Goal: Task Accomplishment & Management: Use online tool/utility

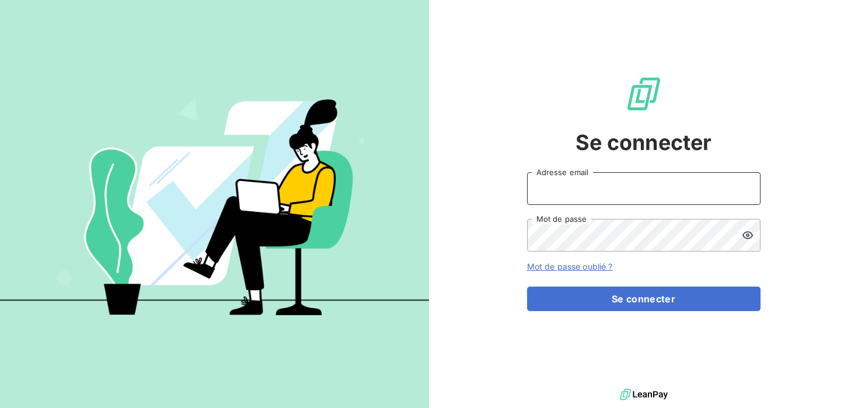
click at [634, 196] on input "Adresse email" at bounding box center [643, 188] width 233 height 33
type input "S"
type input "[PERSON_NAME][EMAIL_ADDRESS][DOMAIN_NAME]"
click at [743, 231] on icon at bounding box center [748, 235] width 12 height 12
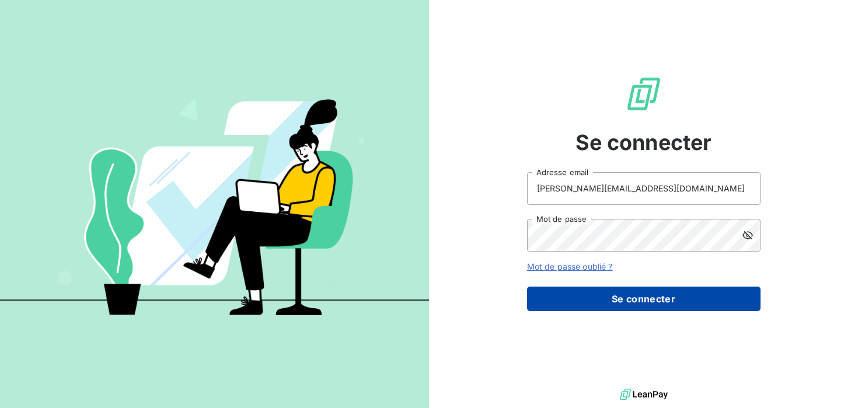
click at [659, 305] on button "Se connecter" at bounding box center [643, 299] width 233 height 25
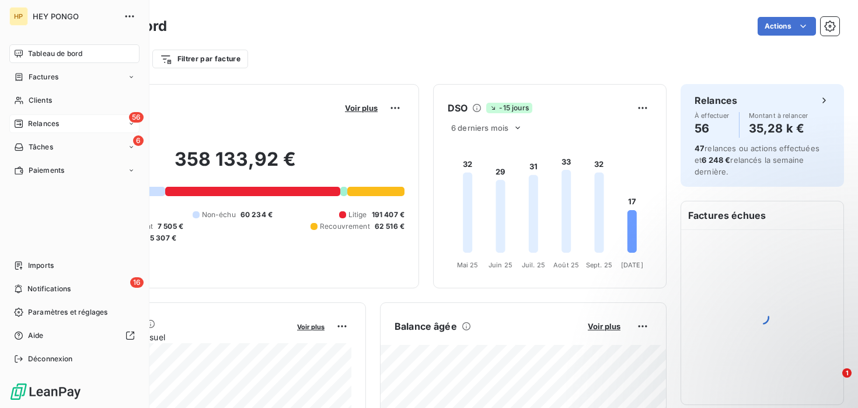
click at [38, 125] on span "Relances" at bounding box center [43, 123] width 31 height 11
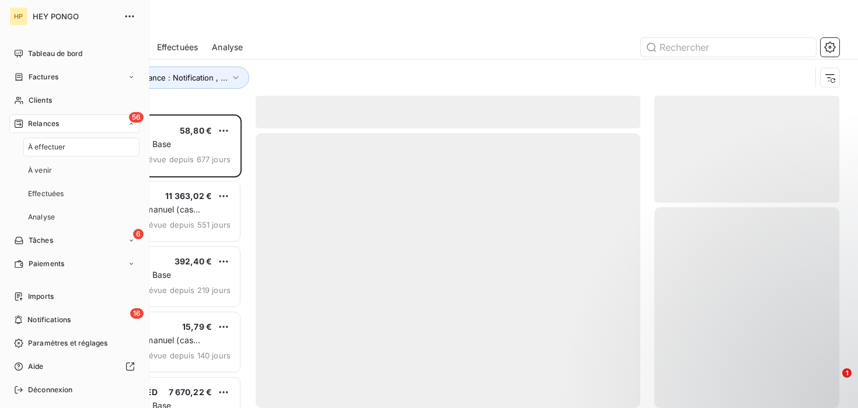
scroll to position [294, 185]
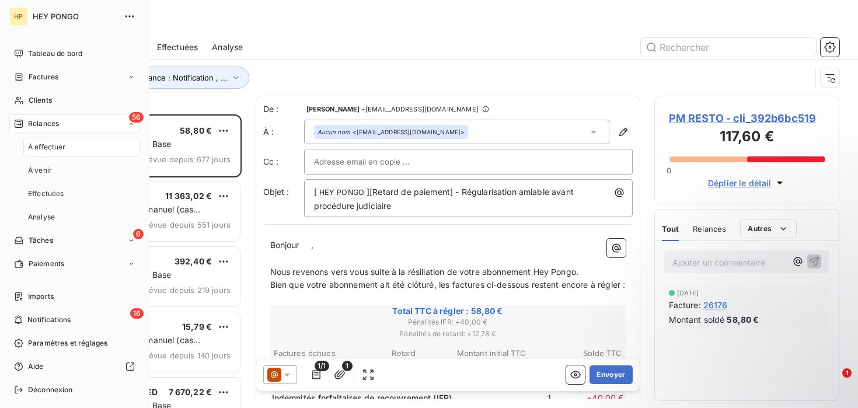
click at [67, 141] on div "À effectuer" at bounding box center [81, 147] width 116 height 19
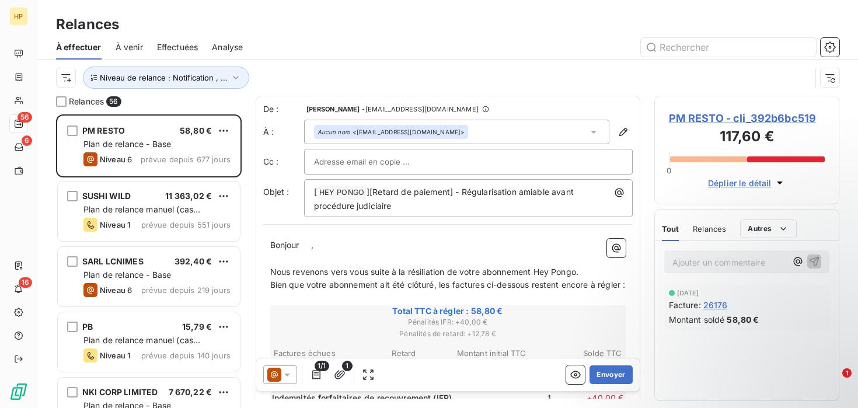
click at [317, 68] on div "Niveau de relance : Notification , ..." at bounding box center [433, 78] width 754 height 22
click at [195, 73] on span "Niveau de relance : Notification , ..." at bounding box center [164, 77] width 128 height 9
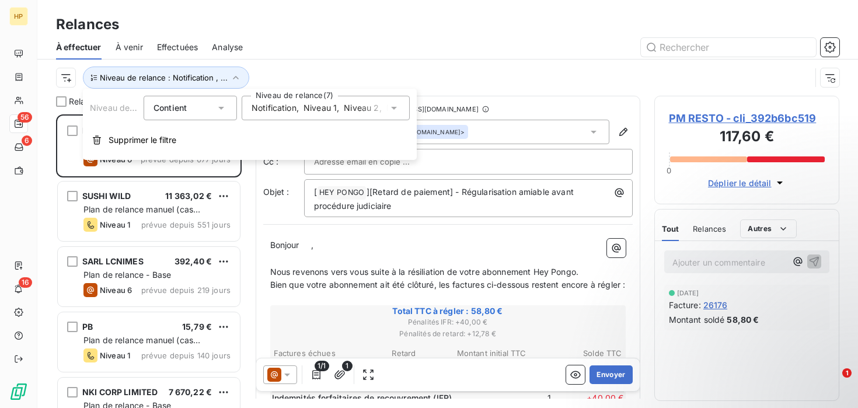
click at [376, 108] on span "Niveau 2" at bounding box center [361, 108] width 35 height 12
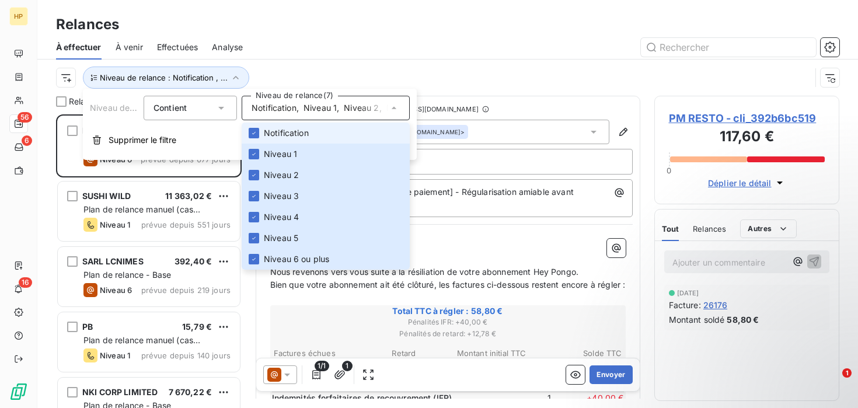
click at [277, 135] on span "Notification" at bounding box center [286, 133] width 45 height 12
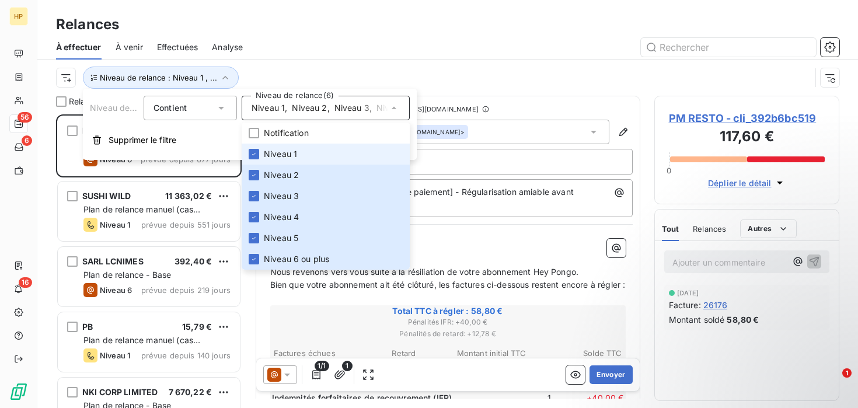
click at [276, 145] on li "Niveau 1" at bounding box center [326, 154] width 168 height 21
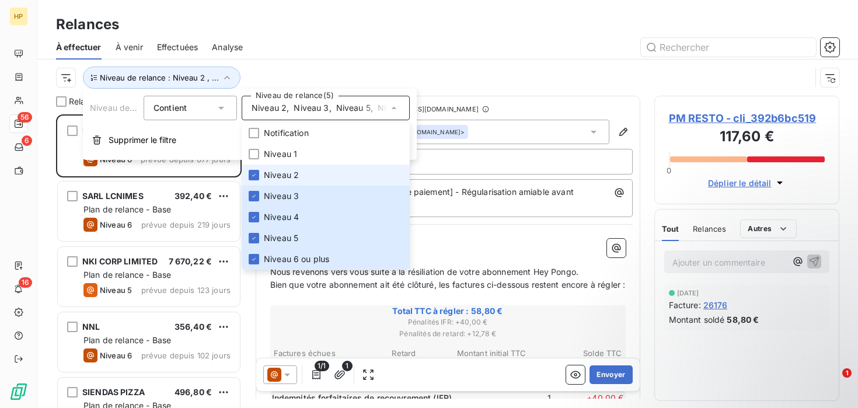
click at [276, 179] on span "Niveau 2" at bounding box center [281, 175] width 35 height 12
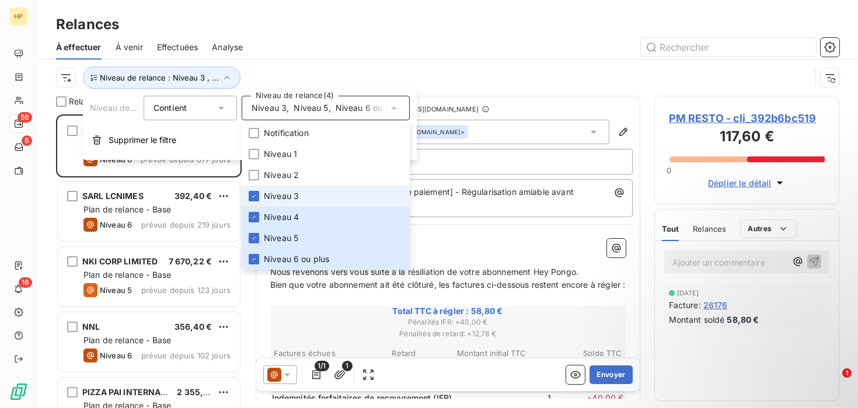
click at [276, 195] on span "Niveau 3" at bounding box center [281, 196] width 35 height 12
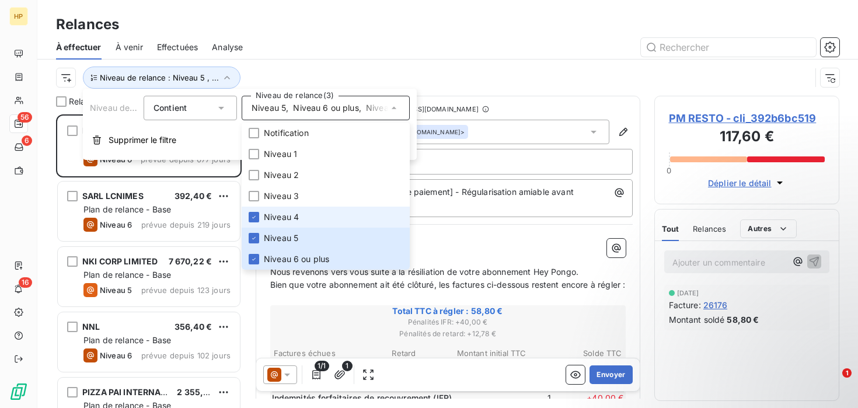
click at [281, 214] on span "Niveau 4" at bounding box center [281, 217] width 35 height 12
click at [353, 38] on div at bounding box center [548, 47] width 582 height 19
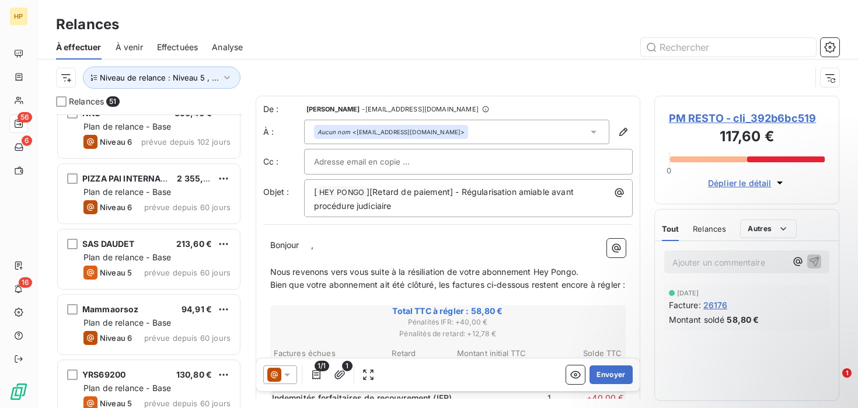
scroll to position [0, 0]
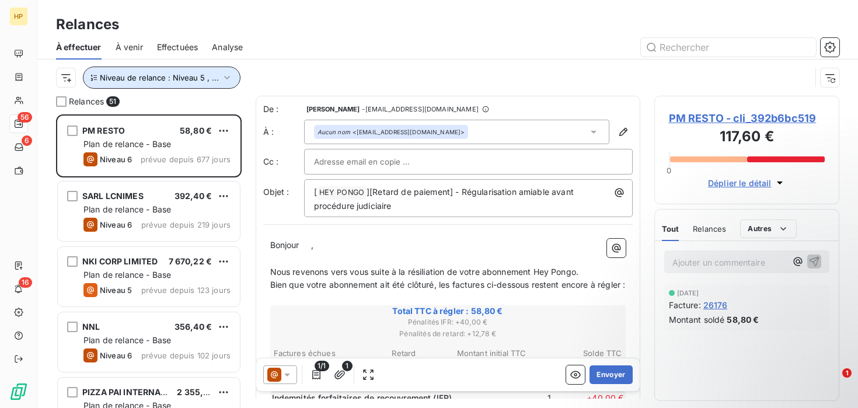
click at [201, 76] on span "Niveau de relance : Niveau 5 , ..." at bounding box center [159, 77] width 119 height 9
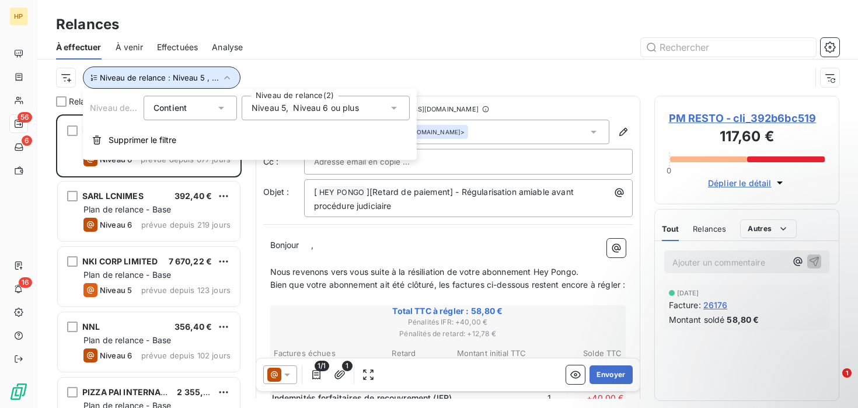
click at [201, 76] on span "Niveau de relance : Niveau 5 , ..." at bounding box center [159, 77] width 119 height 9
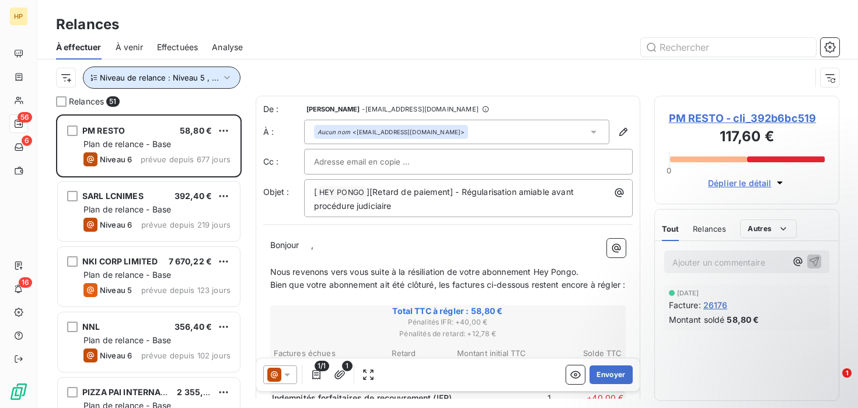
click at [162, 54] on div "Effectuées" at bounding box center [177, 47] width 41 height 25
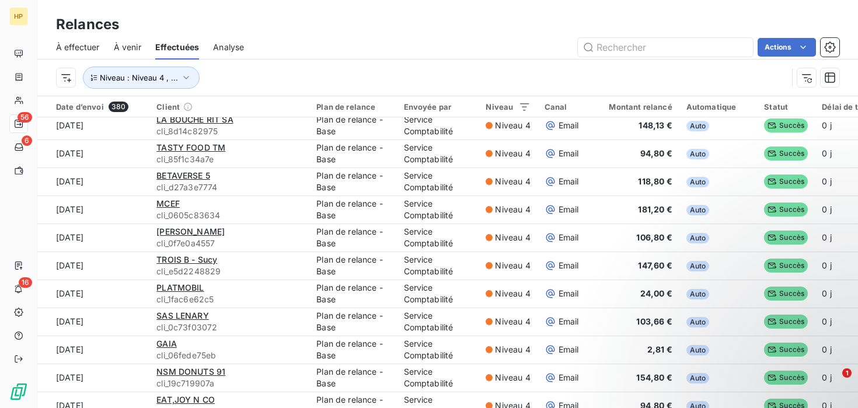
scroll to position [90, 0]
click at [125, 47] on span "À venir" at bounding box center [127, 47] width 27 height 12
